Goal: Transaction & Acquisition: Purchase product/service

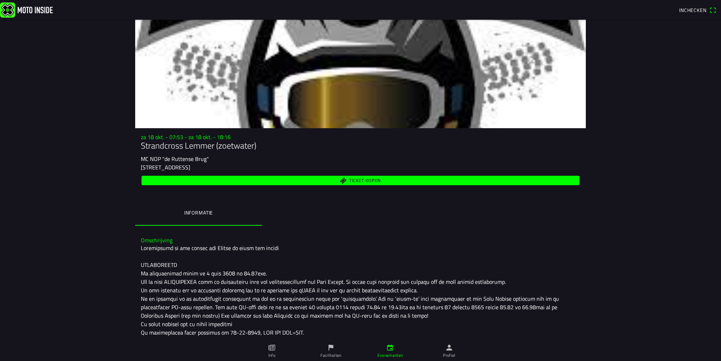
scroll to position [35, 0]
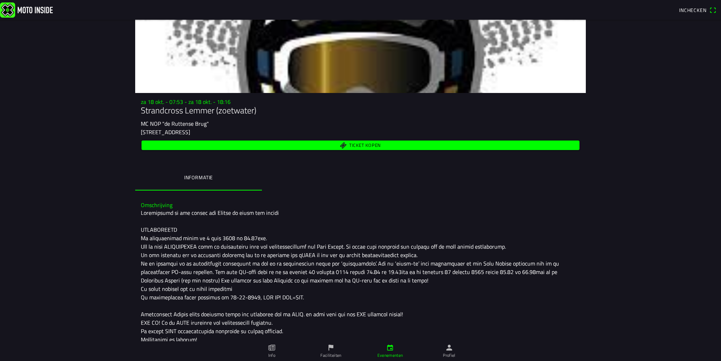
click at [359, 146] on span "Ticket kopen" at bounding box center [365, 145] width 32 height 5
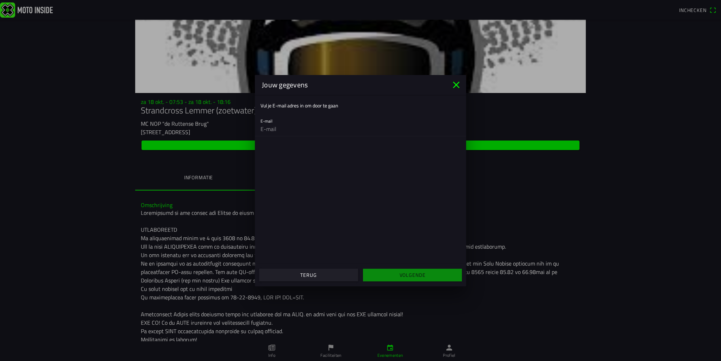
click at [275, 128] on input "email" at bounding box center [361, 129] width 200 height 14
type input "[EMAIL_ADDRESS][DOMAIN_NAME]"
click at [416, 279] on span "Volgende" at bounding box center [412, 275] width 88 height 13
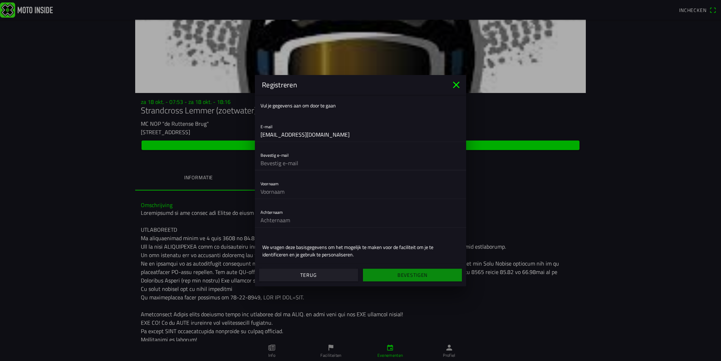
click at [290, 166] on input "text" at bounding box center [361, 163] width 200 height 14
type input "[EMAIL_ADDRESS][DOMAIN_NAME]"
type input "joran"
type input "Marra"
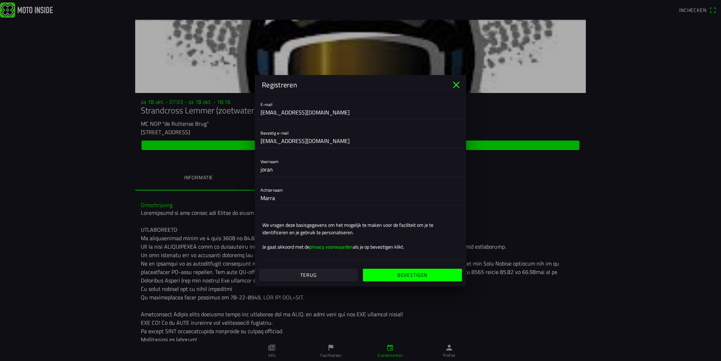
click at [0, 0] on slot "Bevestigen" at bounding box center [0, 0] width 0 height 0
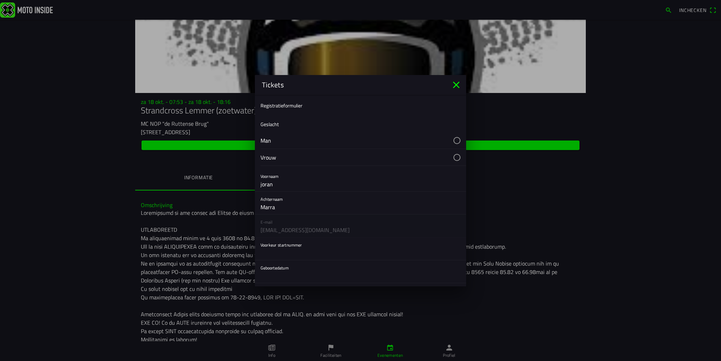
click at [277, 138] on button "button" at bounding box center [364, 140] width 206 height 17
click at [288, 180] on input "text" at bounding box center [361, 182] width 200 height 14
type input "54"
click at [276, 205] on button "button" at bounding box center [364, 201] width 206 height 23
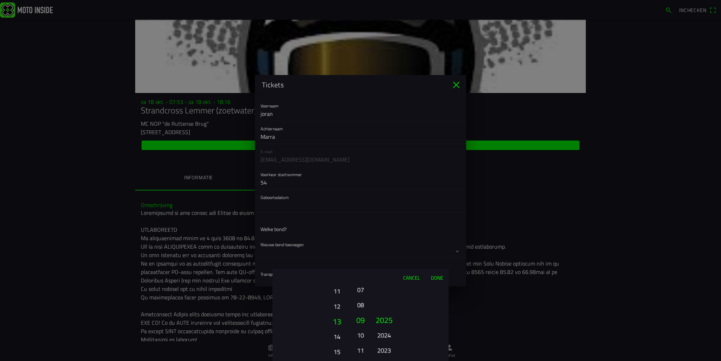
drag, startPoint x: 340, startPoint y: 340, endPoint x: 340, endPoint y: 272, distance: 67.3
click at [340, 272] on div "Cancel Done 01 02 03 04 05 06 07 08 09 10 11 12 13 14 15 16 17 18 19 20 21 22 2…" at bounding box center [361, 315] width 176 height 92
click at [340, 324] on button "14" at bounding box center [337, 322] width 24 height 15
drag, startPoint x: 340, startPoint y: 305, endPoint x: 338, endPoint y: 345, distance: 39.5
click at [338, 345] on button "17" at bounding box center [336, 343] width 19 height 12
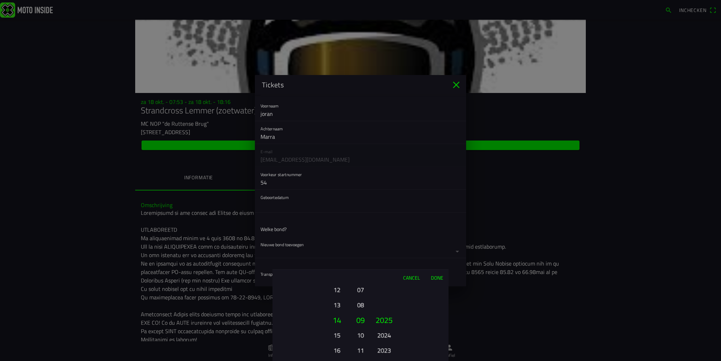
click at [336, 317] on button "14" at bounding box center [337, 319] width 24 height 15
click at [337, 338] on button "14" at bounding box center [336, 335] width 19 height 12
drag, startPoint x: 360, startPoint y: 315, endPoint x: 360, endPoint y: 356, distance: 41.2
click at [360, 356] on button "09" at bounding box center [361, 362] width 10 height 12
click at [360, 319] on button "06" at bounding box center [361, 320] width 12 height 15
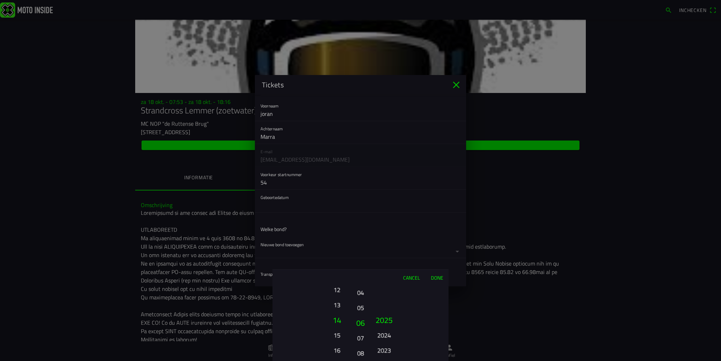
drag, startPoint x: 360, startPoint y: 330, endPoint x: 361, endPoint y: 265, distance: 64.5
click at [361, 265] on ion-picker "Cancel Done 01 02 03 04 05 06 07 08 09 10 11 12 13 14 15 16 17 18 19 20 21 22 2…" at bounding box center [360, 180] width 721 height 361
drag, startPoint x: 382, startPoint y: 333, endPoint x: 384, endPoint y: 278, distance: 54.6
click at [384, 312] on div "2025 2024 2023 2022 2021 2020 2019 2018 2017 2016 2015 2014 2013 2012 2011 2010…" at bounding box center [384, 350] width 24 height 76
drag, startPoint x: 387, startPoint y: 333, endPoint x: 389, endPoint y: 286, distance: 46.9
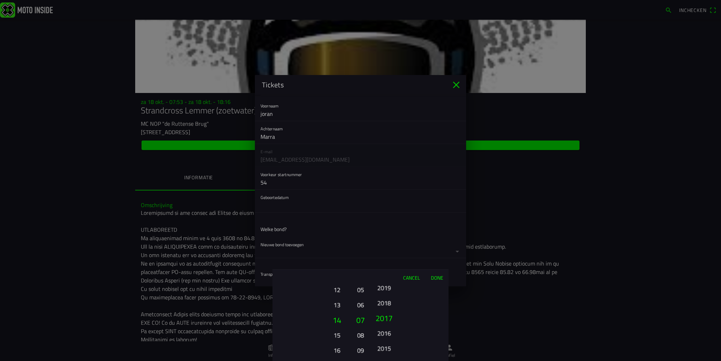
click at [387, 327] on button "2016" at bounding box center [383, 333] width 19 height 12
drag, startPoint x: 383, startPoint y: 326, endPoint x: 383, endPoint y: 275, distance: 50.7
click at [382, 277] on div "Cancel Done 01 02 03 04 05 06 07 08 09 10 11 12 13 14 15 16 17 18 19 20 21 22 2…" at bounding box center [361, 315] width 176 height 92
drag, startPoint x: 383, startPoint y: 311, endPoint x: 389, endPoint y: 297, distance: 15.1
click at [389, 297] on ion-picker-column "2025 2024 2023 2022 2021 2020 2019 2018 2017 2016 2015 2014 2013 2012 2011 2010…" at bounding box center [409, 323] width 79 height 76
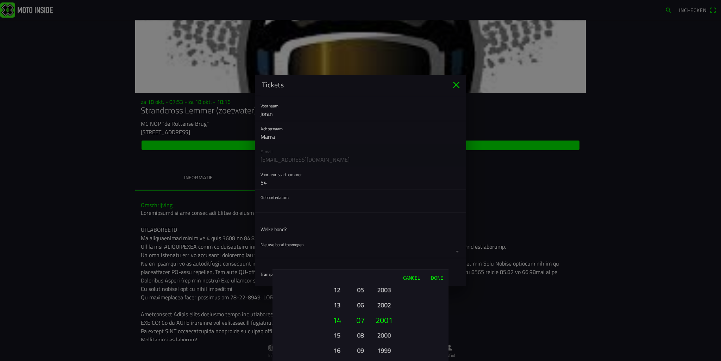
click at [386, 305] on button "2002" at bounding box center [383, 305] width 19 height 12
click at [364, 306] on button "06" at bounding box center [361, 305] width 10 height 12
click at [436, 278] on button "Done" at bounding box center [437, 277] width 23 height 15
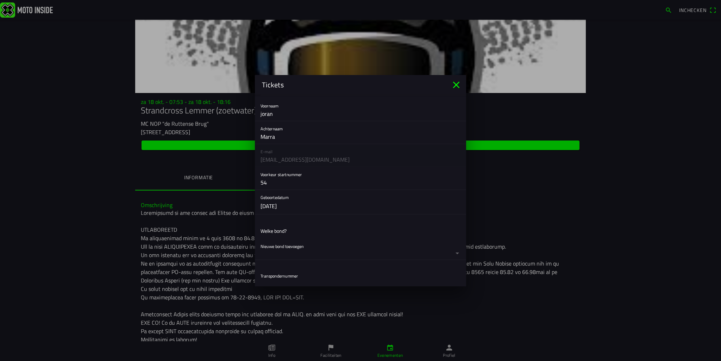
click at [299, 232] on ion-list-header "Welke bond?" at bounding box center [360, 231] width 211 height 16
click at [291, 249] on button "button" at bounding box center [364, 249] width 206 height 21
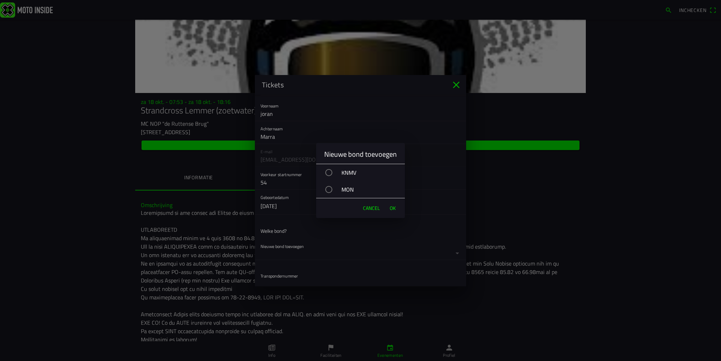
click at [334, 170] on div "KNMV" at bounding box center [364, 173] width 82 height 18
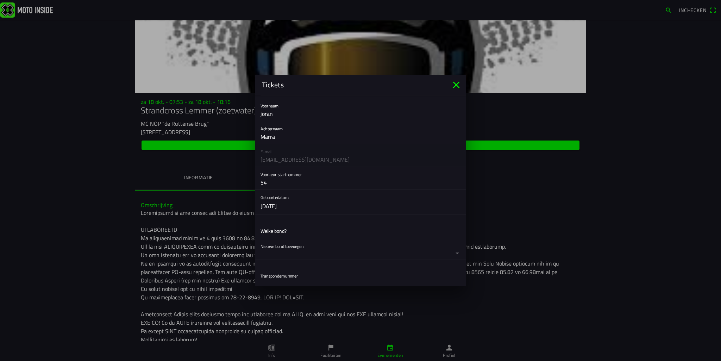
click at [295, 271] on ion-backdrop at bounding box center [360, 180] width 721 height 361
click at [287, 229] on ion-list "Registratieformulier Geslacht Man Vrouw Voornaam [PERSON_NAME] E-mail [EMAIL_AD…" at bounding box center [360, 135] width 211 height 293
click at [308, 210] on button "button" at bounding box center [364, 214] width 206 height 21
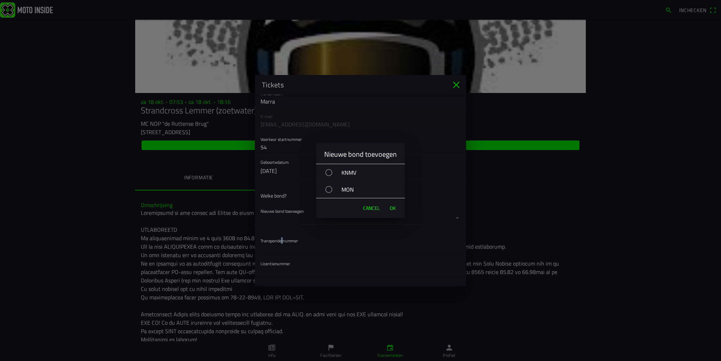
click at [329, 176] on div "button" at bounding box center [328, 172] width 7 height 7
click at [394, 210] on span "OK" at bounding box center [393, 208] width 6 height 7
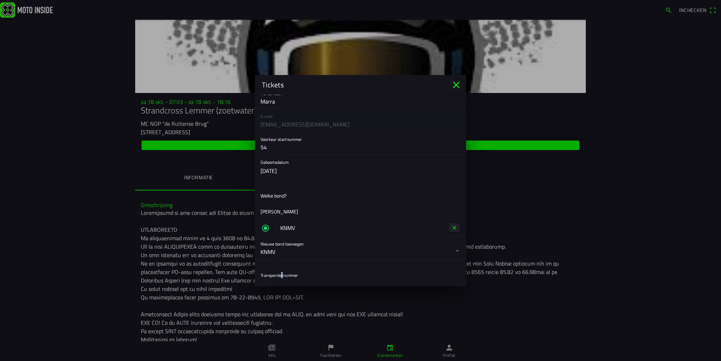
scroll to position [176, 0]
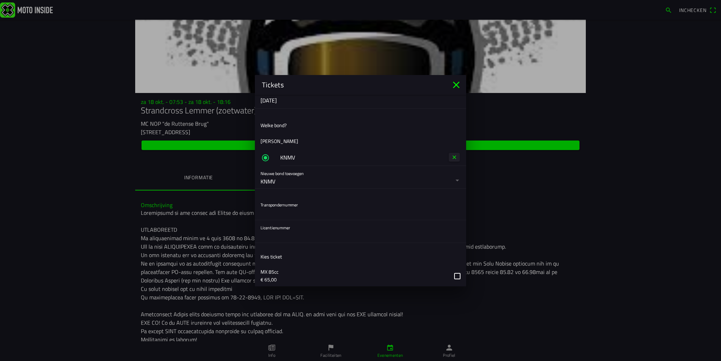
click at [287, 211] on input "text" at bounding box center [361, 213] width 200 height 14
click at [281, 231] on input "text" at bounding box center [361, 236] width 200 height 14
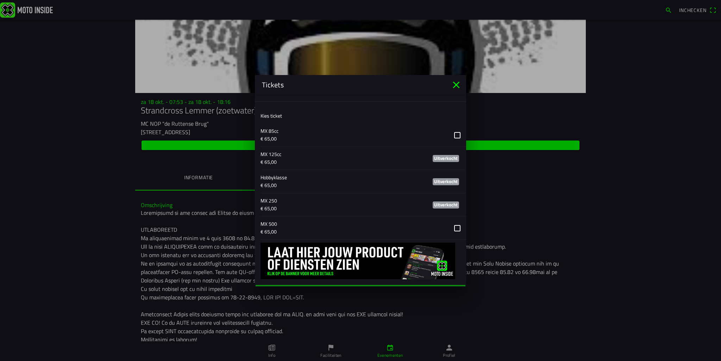
click at [458, 86] on icon "close" at bounding box center [456, 84] width 7 height 7
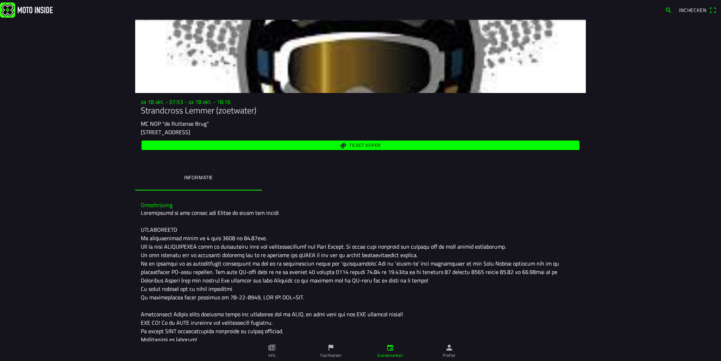
click at [691, 13] on span "Inchecken" at bounding box center [692, 9] width 27 height 7
